Goal: Information Seeking & Learning: Learn about a topic

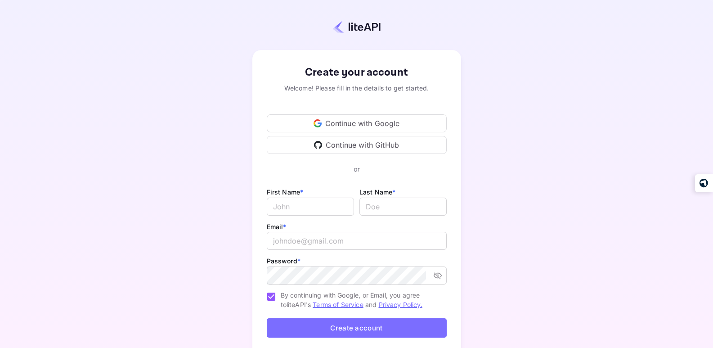
click at [350, 120] on div "Continue with Google" at bounding box center [357, 123] width 180 height 18
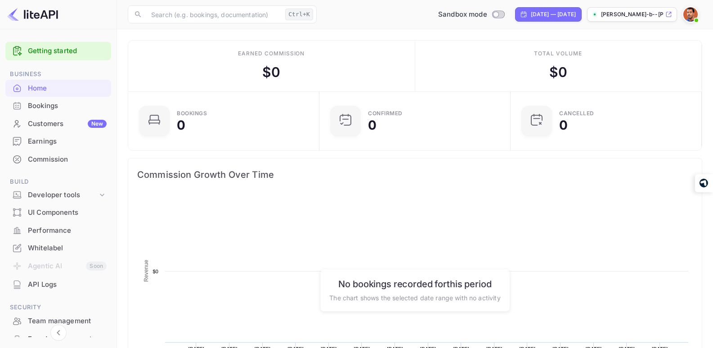
scroll to position [140, 179]
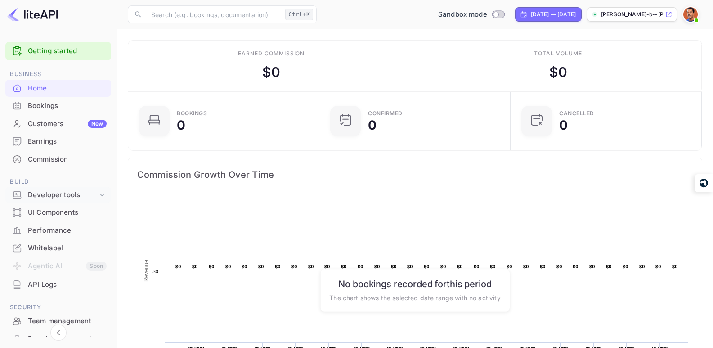
click at [98, 191] on icon at bounding box center [102, 194] width 9 height 9
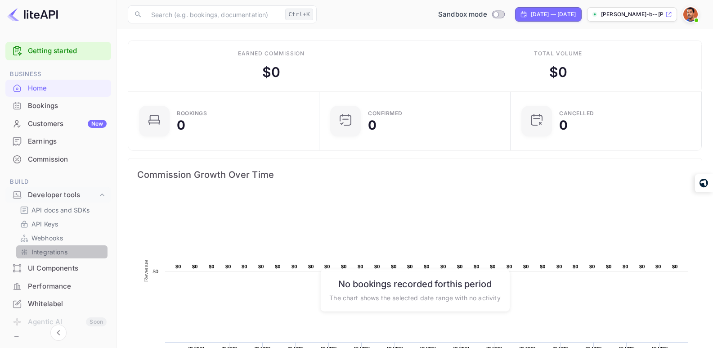
click at [62, 254] on p "Integrations" at bounding box center [50, 251] width 36 height 9
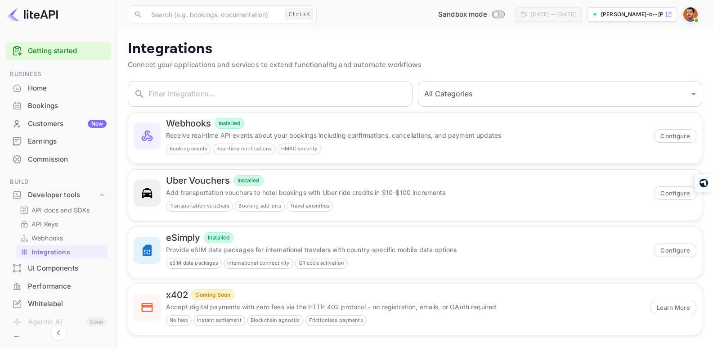
scroll to position [5, 0]
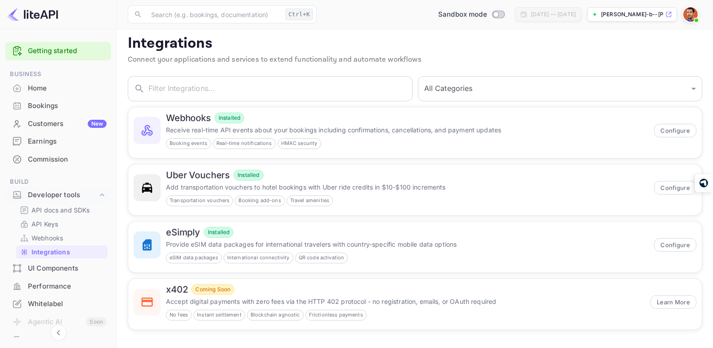
click at [68, 267] on div "UI Components" at bounding box center [67, 268] width 79 height 10
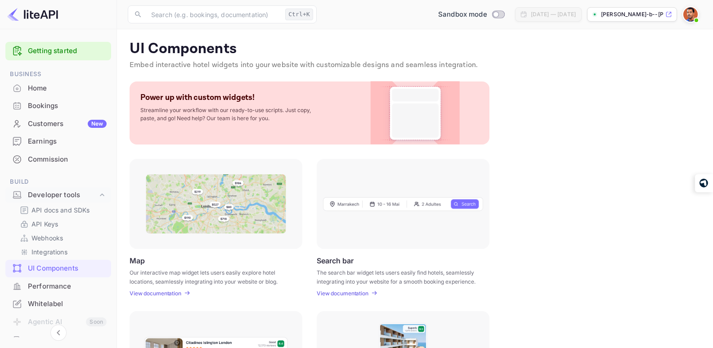
click at [42, 90] on div "Home" at bounding box center [67, 88] width 79 height 10
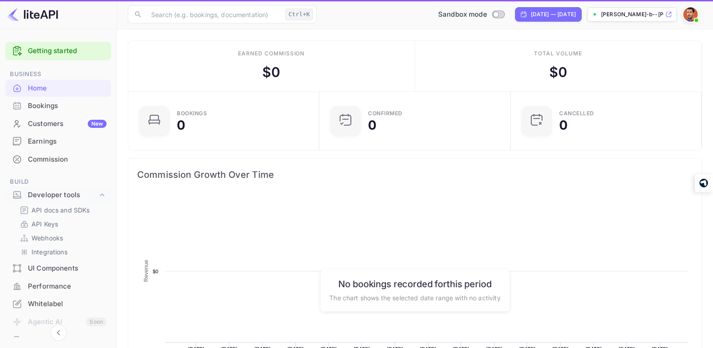
scroll to position [140, 179]
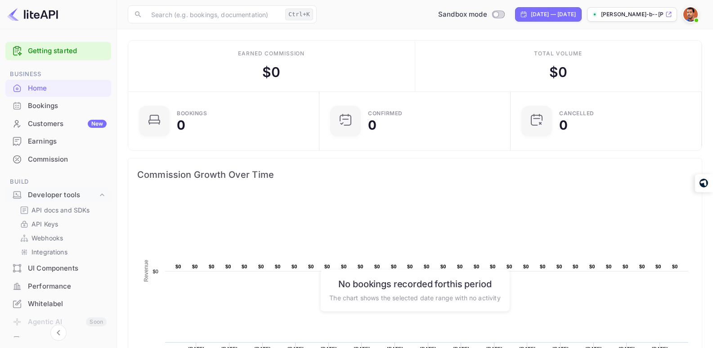
click at [47, 54] on link "Getting started" at bounding box center [67, 51] width 79 height 10
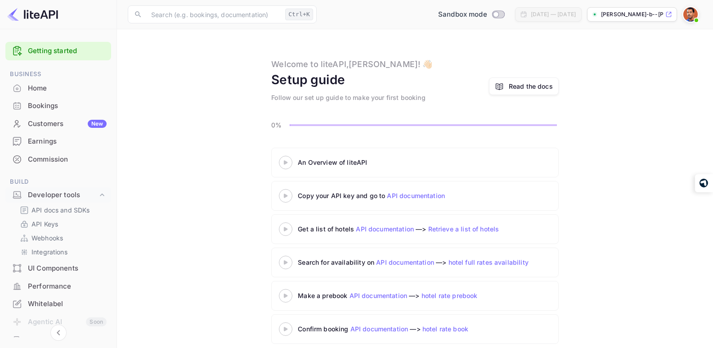
click at [284, 162] on icon at bounding box center [286, 162] width 32 height 5
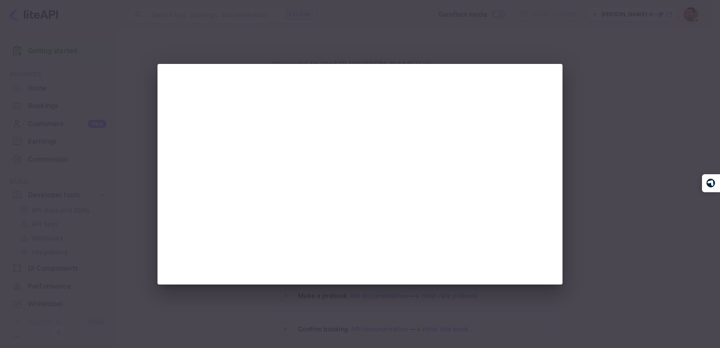
click at [594, 111] on div at bounding box center [360, 174] width 720 height 348
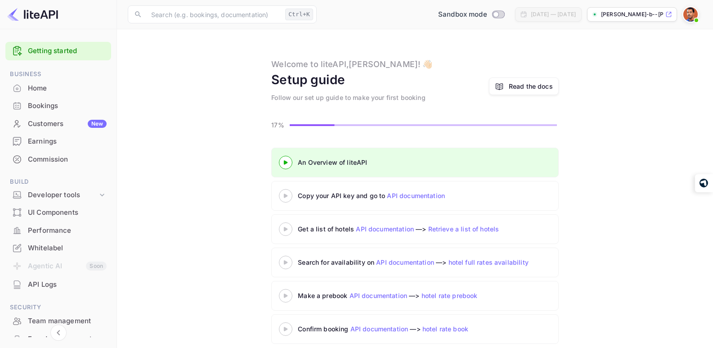
click at [286, 198] on icon at bounding box center [286, 196] width 32 height 5
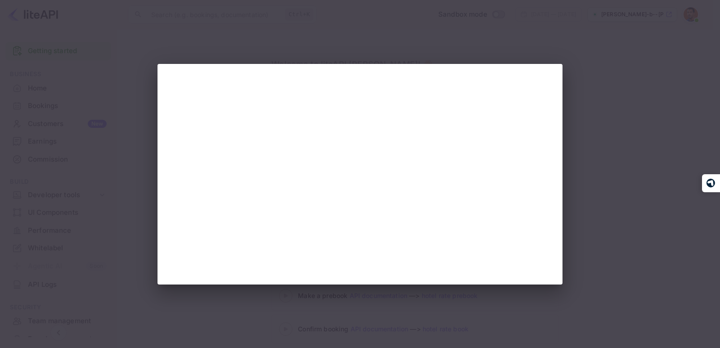
click at [654, 124] on div at bounding box center [360, 174] width 720 height 348
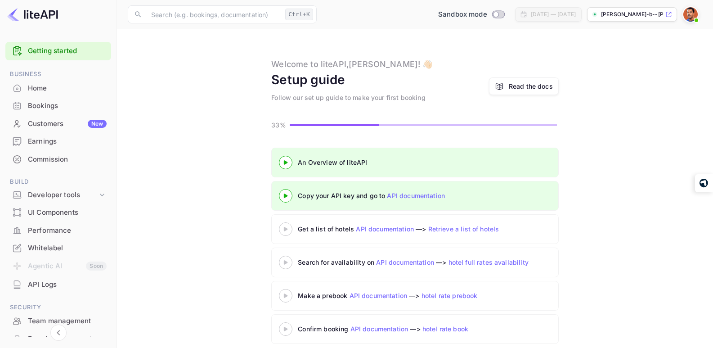
click at [285, 228] on 3 at bounding box center [286, 229] width 4 height 4
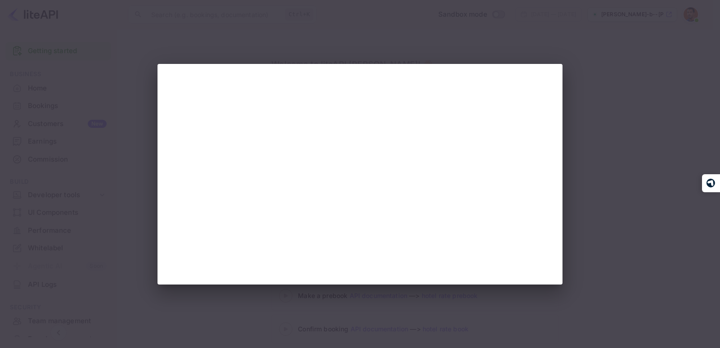
click at [655, 100] on div at bounding box center [360, 174] width 720 height 348
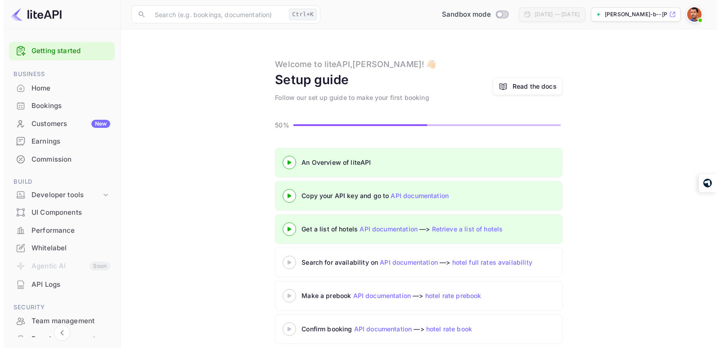
scroll to position [10, 0]
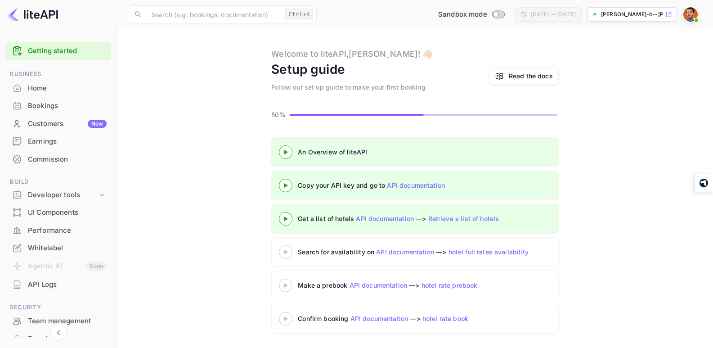
click at [287, 252] on 3 at bounding box center [286, 252] width 4 height 4
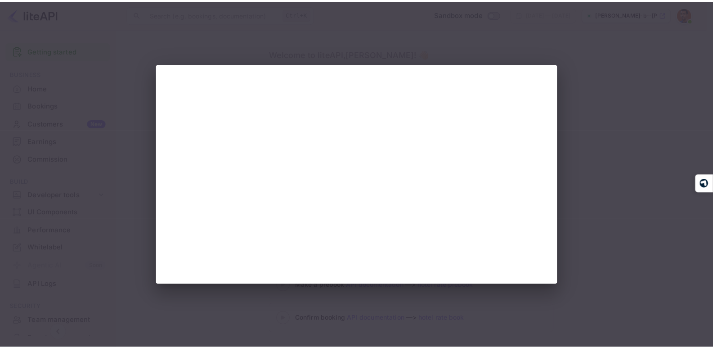
scroll to position [0, 0]
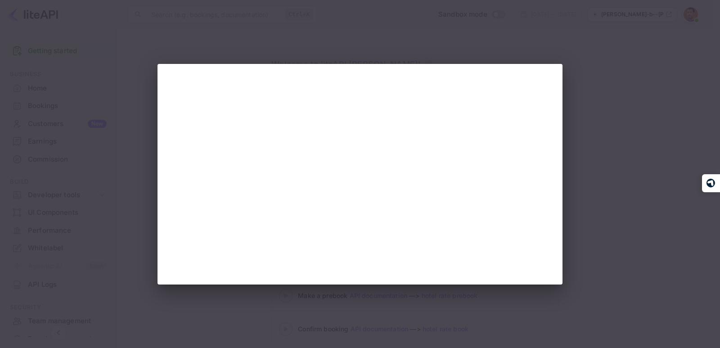
click at [663, 130] on div at bounding box center [360, 174] width 720 height 348
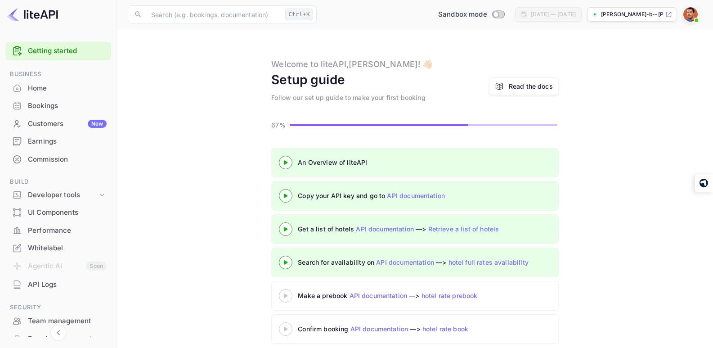
click at [285, 296] on 3 at bounding box center [286, 295] width 4 height 4
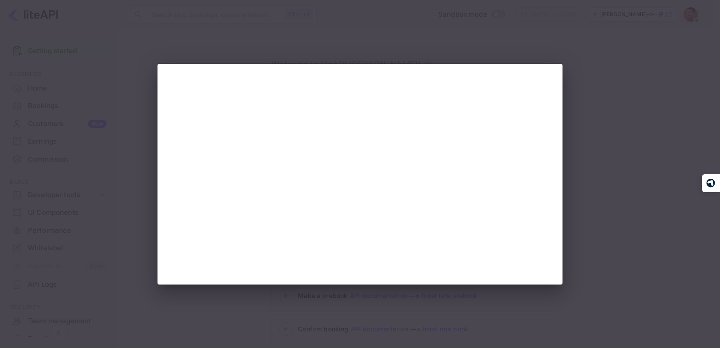
click at [612, 141] on div at bounding box center [360, 174] width 720 height 348
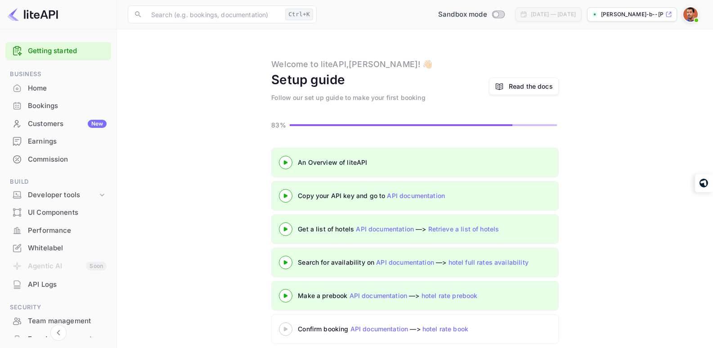
click at [284, 328] on 3 at bounding box center [286, 329] width 4 height 4
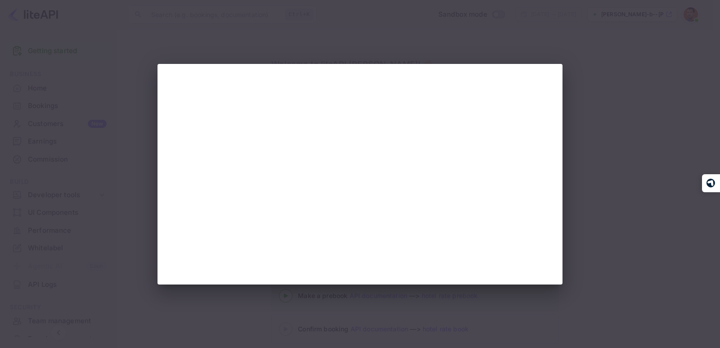
click at [628, 83] on div at bounding box center [360, 174] width 720 height 348
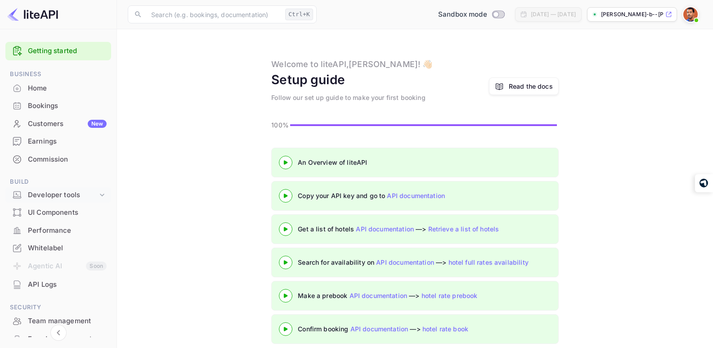
click at [71, 196] on div "Developer tools" at bounding box center [63, 195] width 70 height 10
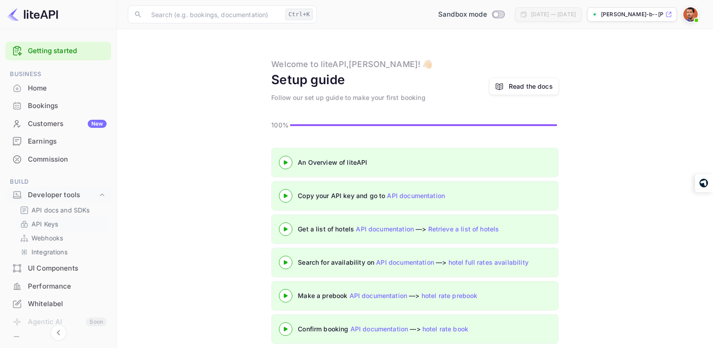
click at [50, 223] on p "API Keys" at bounding box center [45, 223] width 27 height 9
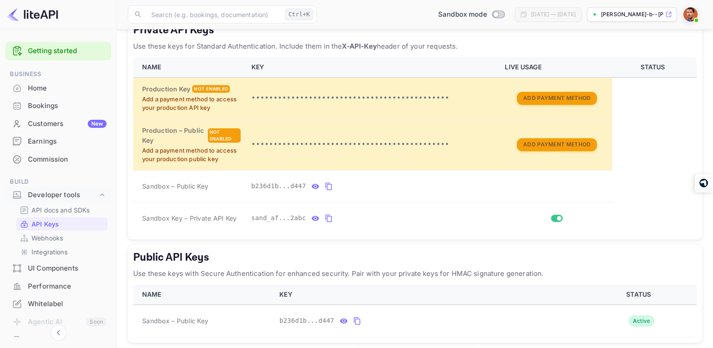
scroll to position [176, 0]
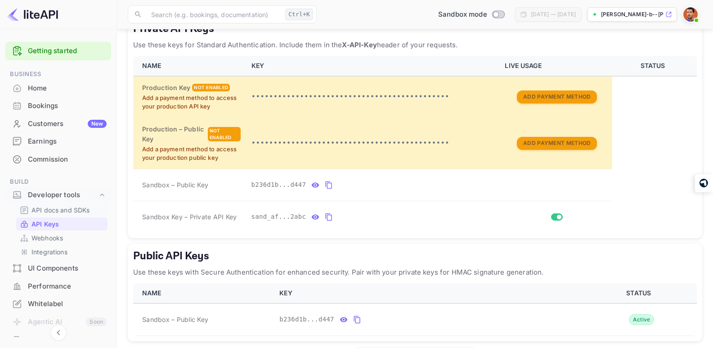
click at [71, 207] on p "API docs and SDKs" at bounding box center [61, 209] width 59 height 9
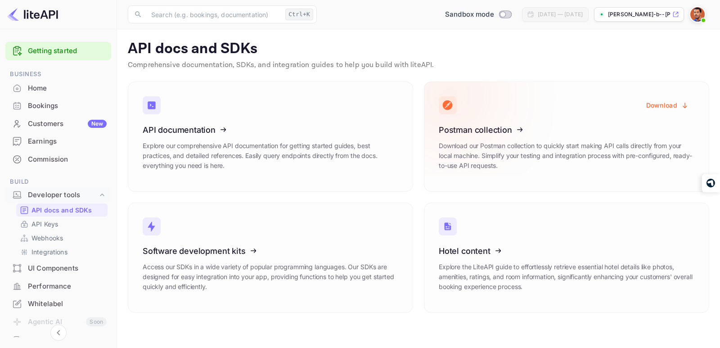
click at [662, 106] on button "Download" at bounding box center [668, 105] width 54 height 18
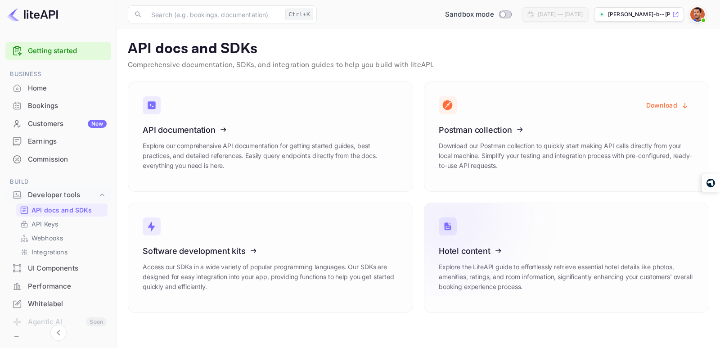
click at [532, 268] on icon at bounding box center [494, 249] width 140 height 93
click at [226, 143] on icon at bounding box center [198, 128] width 140 height 93
click at [70, 269] on div "UI Components" at bounding box center [67, 268] width 79 height 10
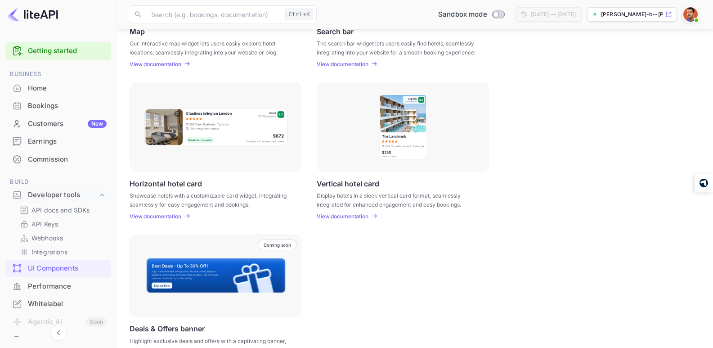
scroll to position [259, 0]
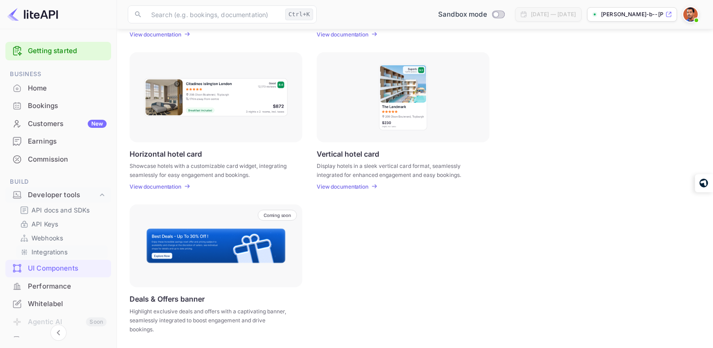
click at [55, 252] on p "Integrations" at bounding box center [50, 251] width 36 height 9
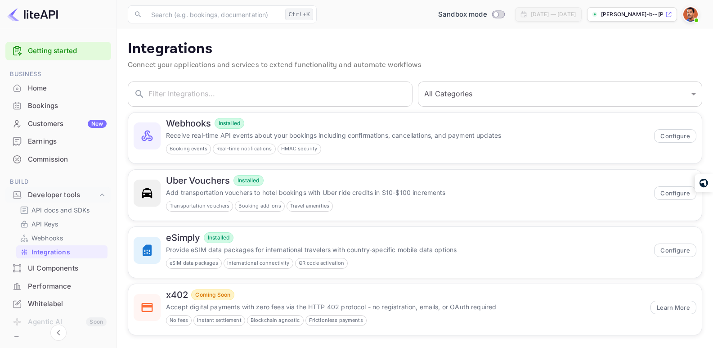
scroll to position [5, 0]
